Goal: Go to known website: Access a specific website the user already knows

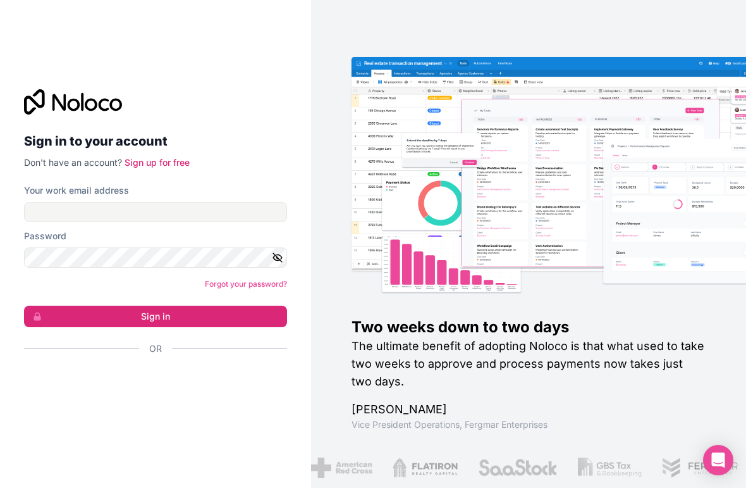
click at [42, 197] on label "Your work email address" at bounding box center [76, 190] width 105 height 13
click at [42, 209] on input "Your work email address" at bounding box center [155, 212] width 263 height 20
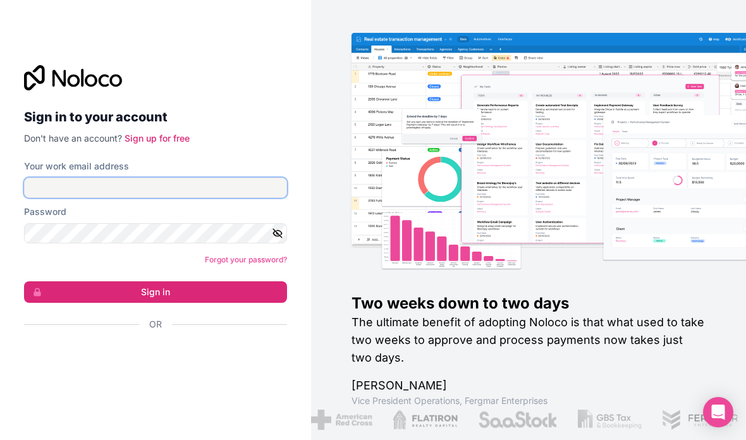
type input "[PERSON_NAME][EMAIL_ADDRESS][DOMAIN_NAME]"
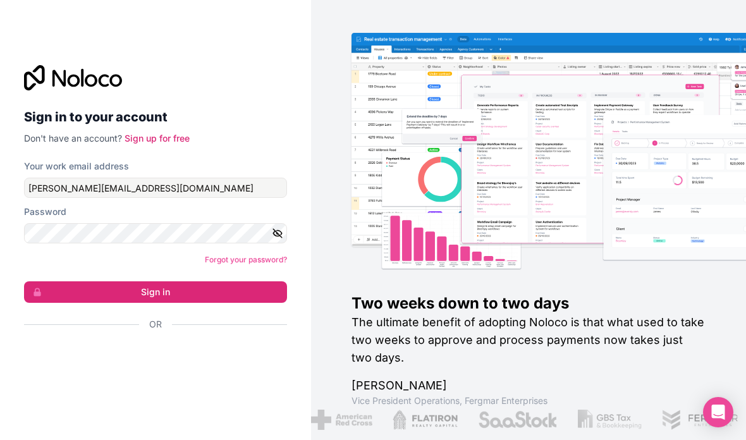
click at [237, 303] on button "Sign in" at bounding box center [155, 293] width 263 height 22
click at [257, 303] on button "Sign in" at bounding box center [155, 293] width 263 height 22
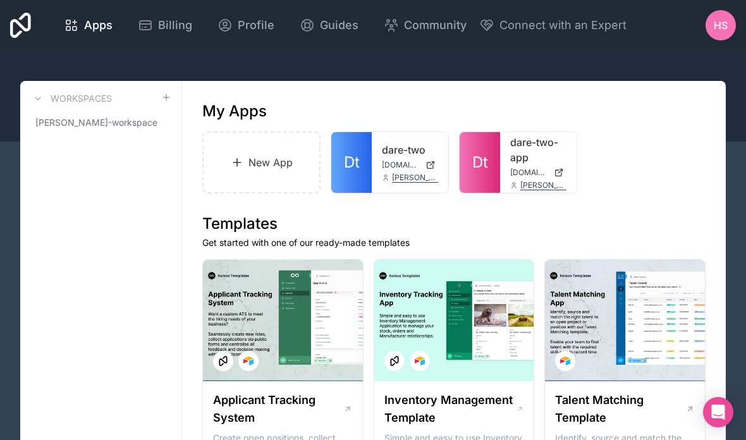
click at [394, 161] on span "[DOMAIN_NAME]" at bounding box center [401, 165] width 39 height 10
click at [538, 154] on link "dare-two-app" at bounding box center [539, 150] width 56 height 30
